Goal: Navigation & Orientation: Find specific page/section

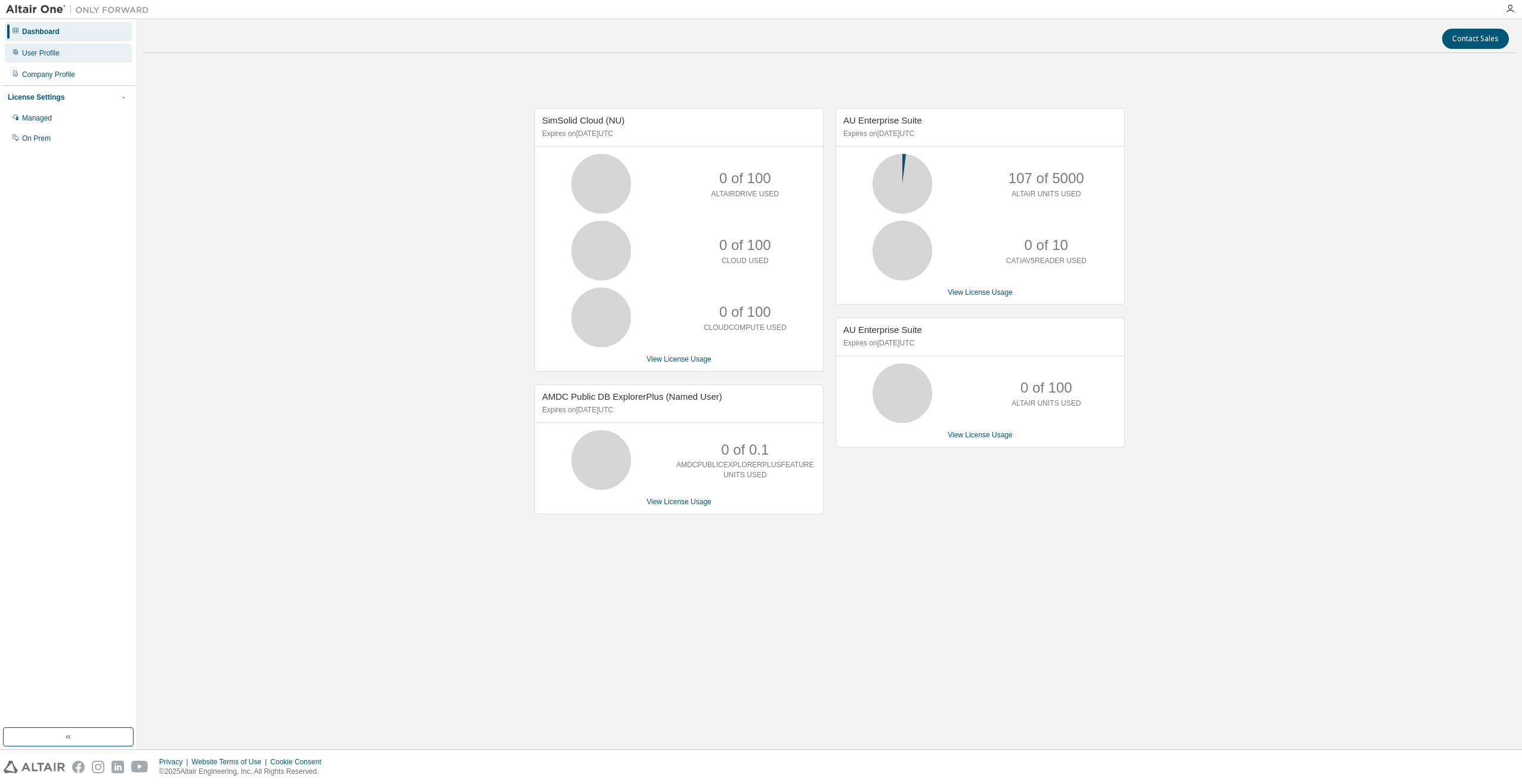
click at [34, 57] on div "User Profile" at bounding box center [40, 53] width 38 height 9
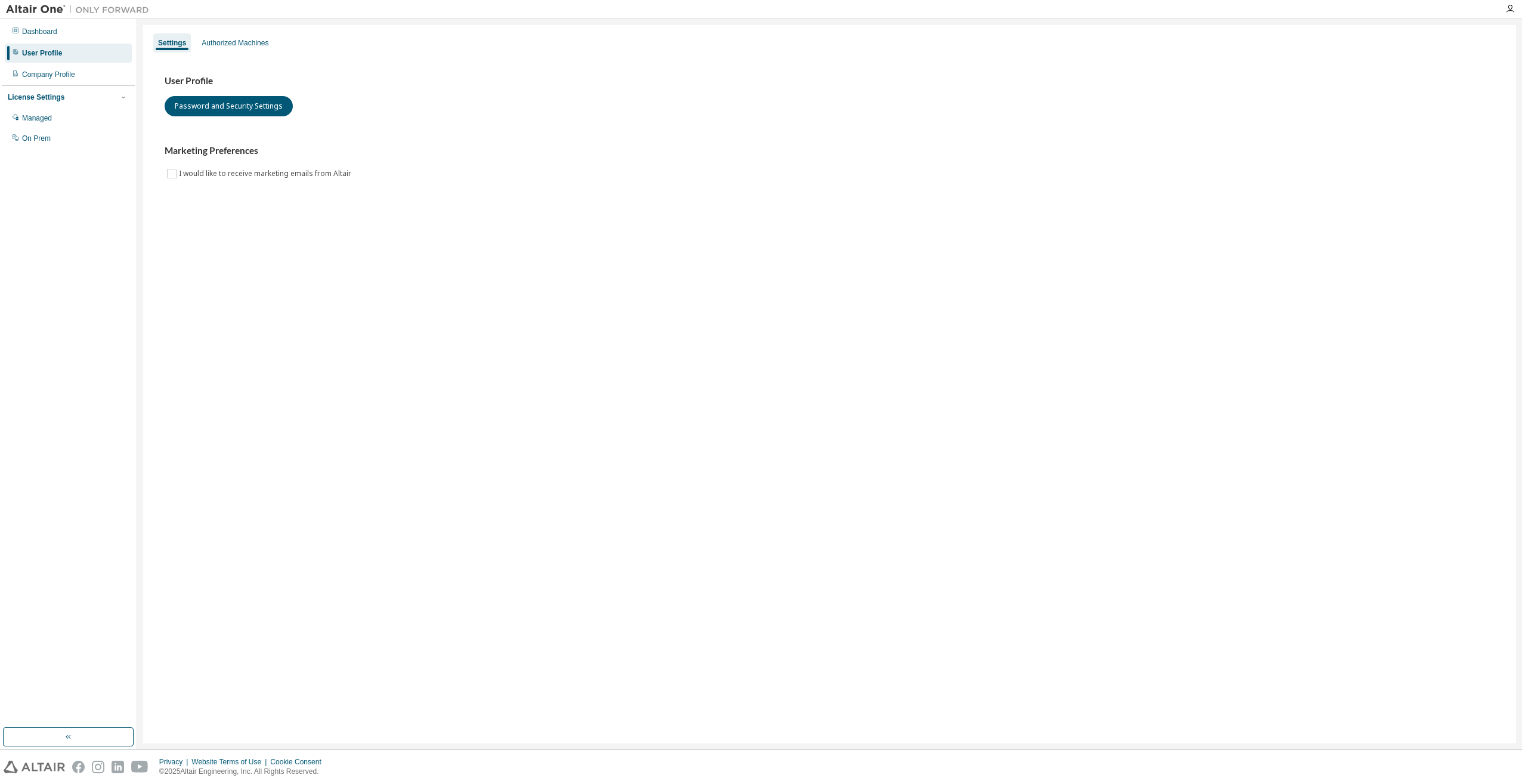
drag, startPoint x: 1277, startPoint y: 47, endPoint x: 1254, endPoint y: 37, distance: 25.1
click at [1277, 47] on div "Settings Authorized Machines" at bounding box center [829, 43] width 1359 height 22
click at [82, 28] on div "Dashboard" at bounding box center [69, 31] width 127 height 19
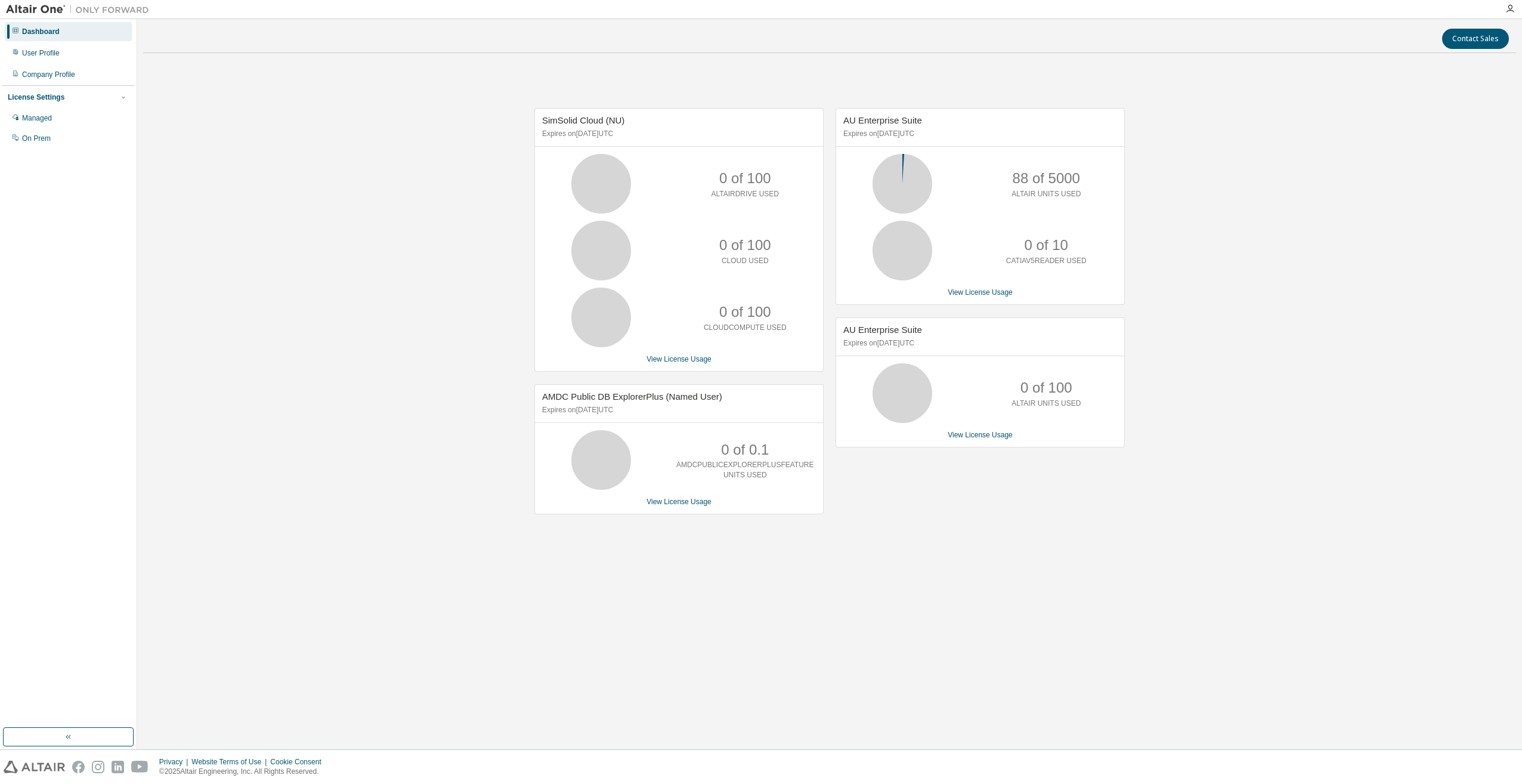
click at [34, 10] on img at bounding box center [80, 9] width 149 height 12
click at [1506, 6] on icon "button" at bounding box center [1509, 8] width 9 height 9
